Goal: Information Seeking & Learning: Learn about a topic

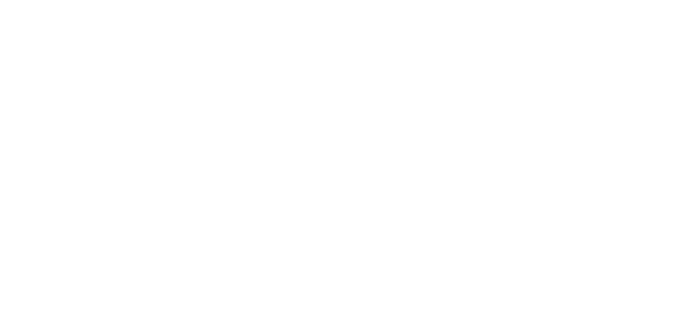
select select
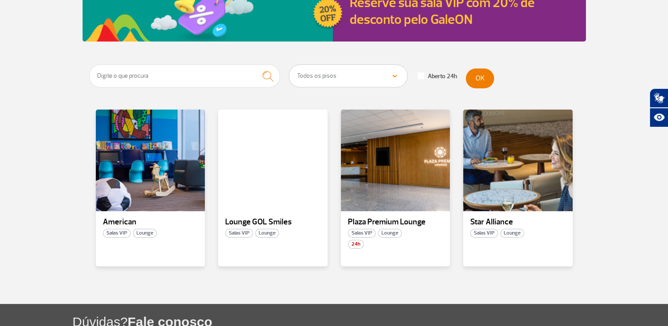
scroll to position [133, 0]
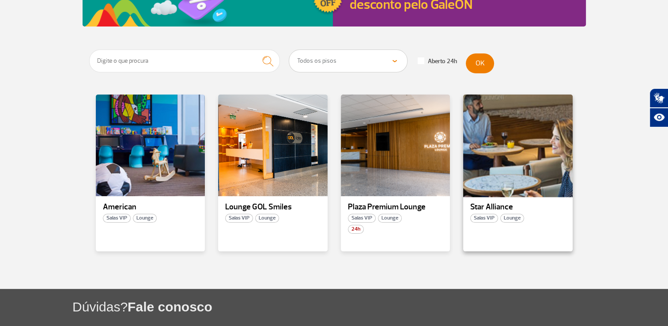
click at [492, 179] on div at bounding box center [517, 146] width 111 height 104
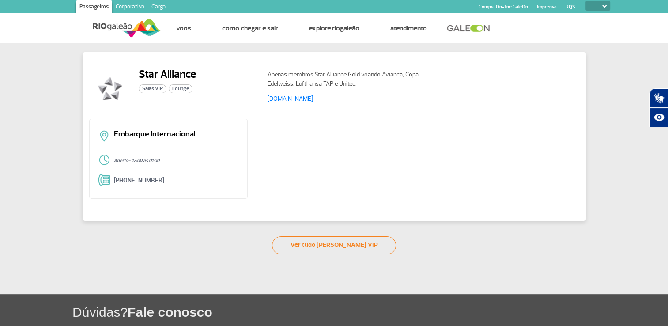
scroll to position [5, 0]
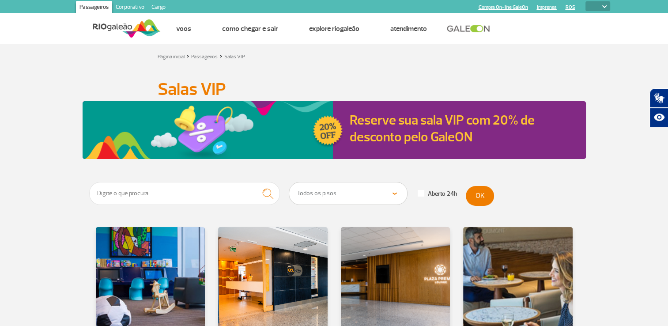
scroll to position [88, 0]
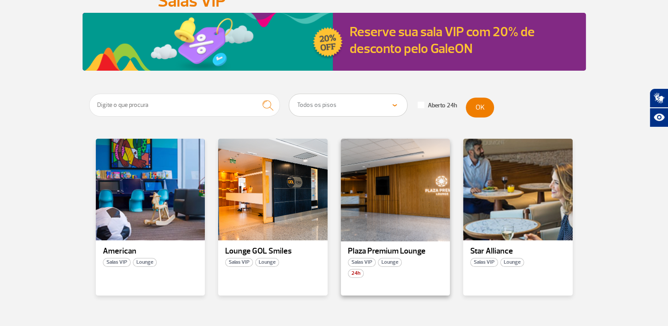
click at [398, 178] on div at bounding box center [395, 190] width 111 height 104
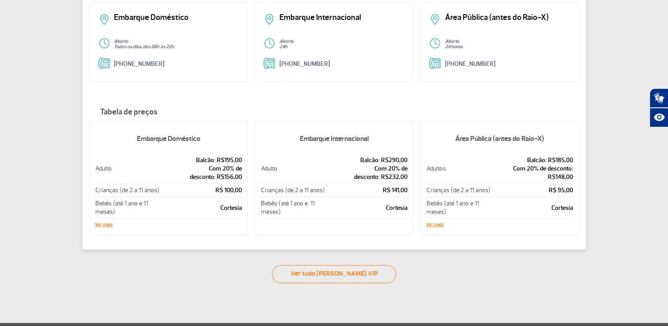
scroll to position [133, 0]
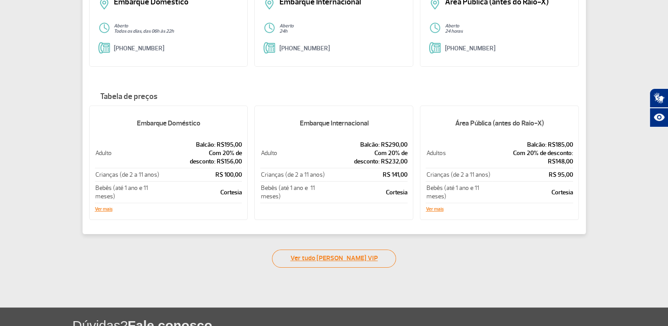
click at [350, 257] on link "Ver tudo [PERSON_NAME] VIP" at bounding box center [334, 259] width 124 height 18
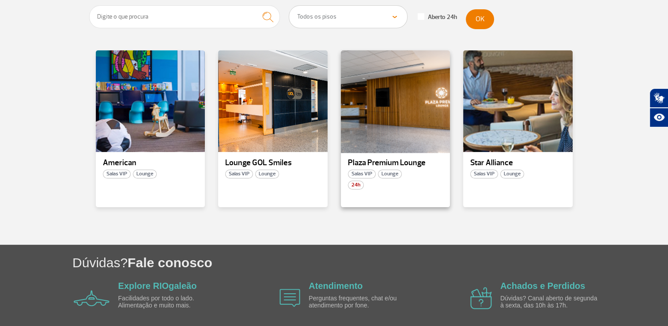
click at [390, 90] on div at bounding box center [395, 101] width 111 height 104
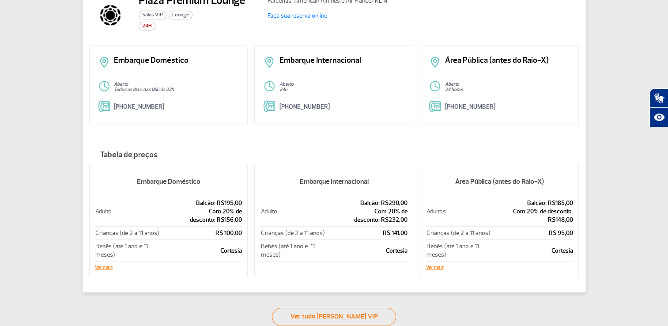
scroll to position [18, 0]
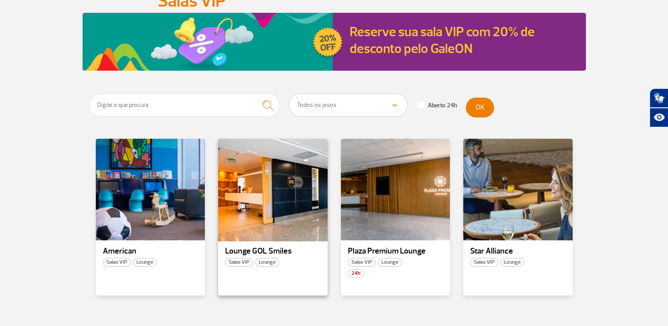
click at [301, 201] on div at bounding box center [272, 190] width 111 height 104
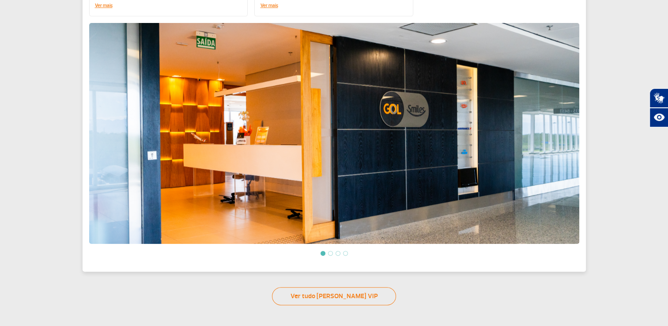
scroll to position [284, 0]
click at [329, 251] on li at bounding box center [330, 253] width 5 height 5
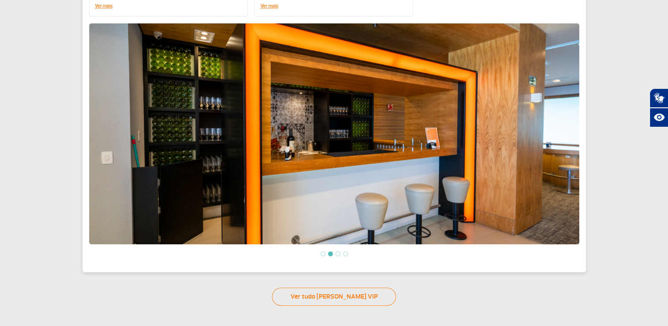
click at [339, 252] on li at bounding box center [338, 253] width 5 height 5
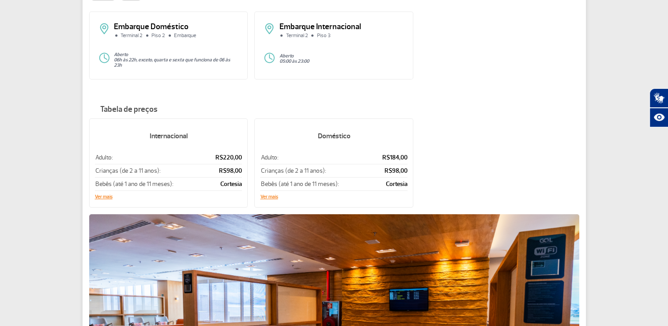
scroll to position [0, 0]
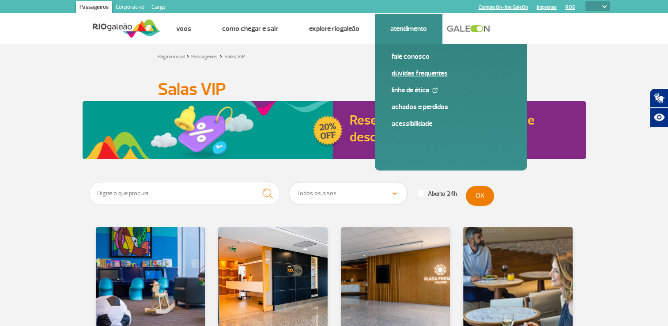
click at [420, 73] on link "Dúvidas Frequentes" at bounding box center [451, 73] width 118 height 10
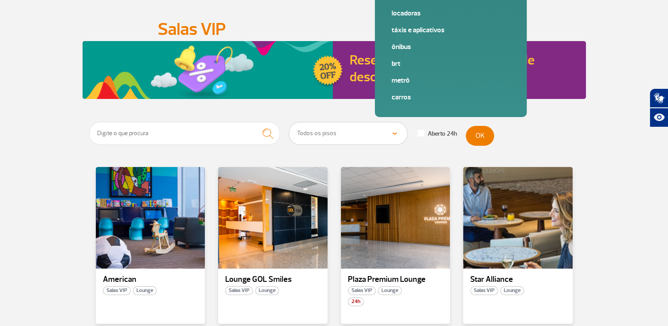
scroll to position [133, 0]
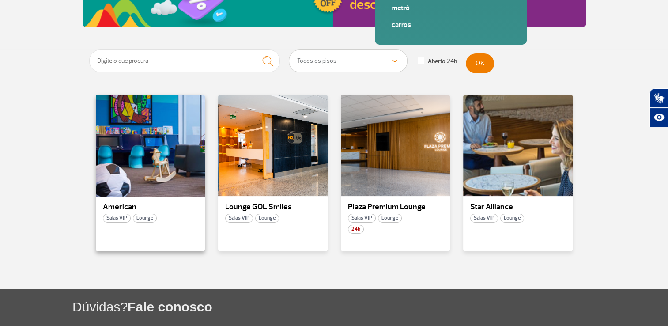
click at [139, 159] on div at bounding box center [150, 146] width 111 height 104
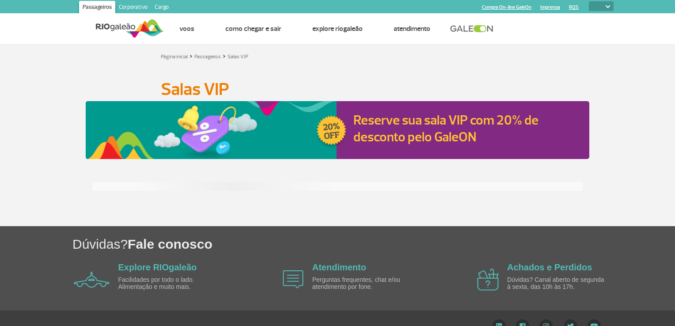
select select
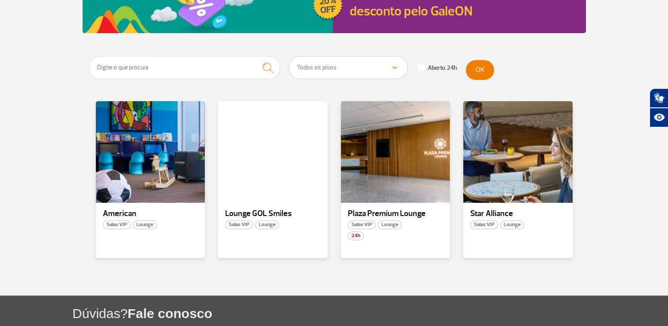
scroll to position [133, 0]
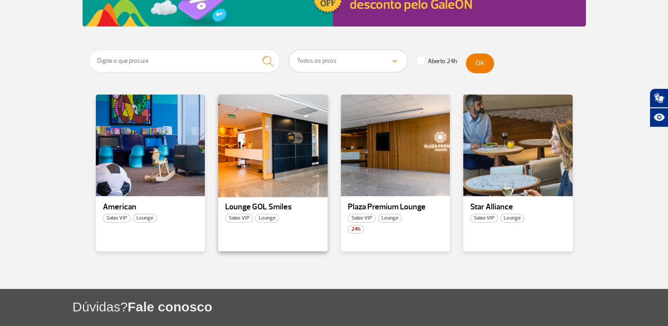
click at [235, 140] on div at bounding box center [272, 146] width 111 height 104
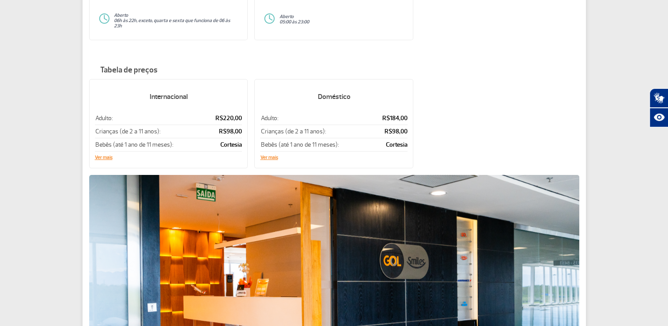
scroll to position [337, 0]
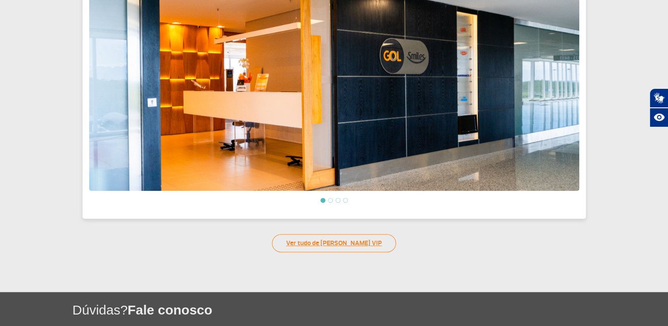
click at [343, 238] on link "Ver tudo [PERSON_NAME] VIP" at bounding box center [334, 243] width 124 height 18
